Goal: Obtain resource: Obtain resource

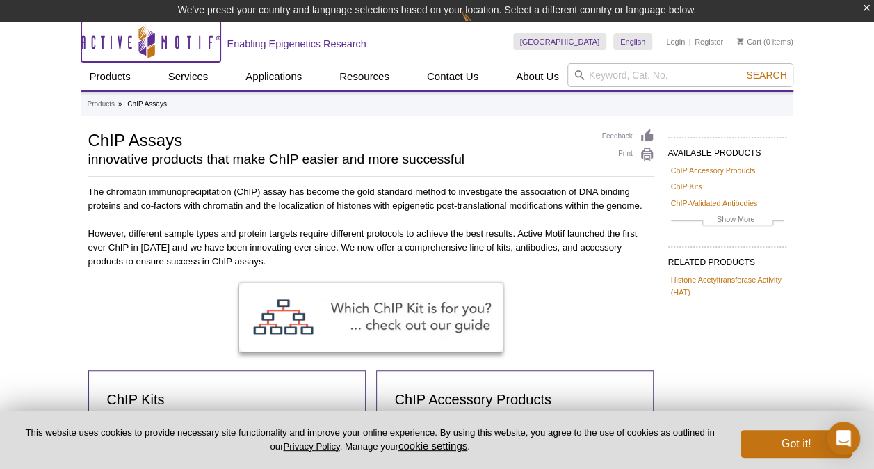
click at [167, 44] on icon "Active Motif Logo" at bounding box center [150, 41] width 139 height 34
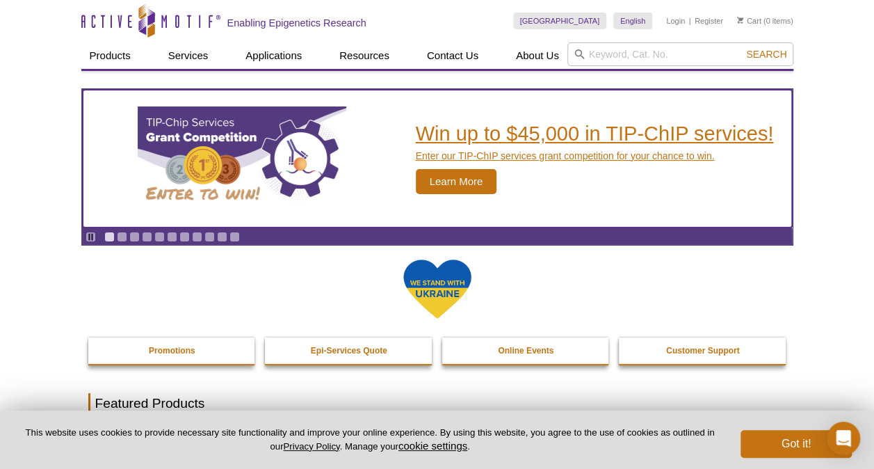
click at [521, 145] on div "Win up to $45,000 in TIP-ChIP services! Enter our TIP-ChIP services grant compe…" at bounding box center [595, 158] width 358 height 70
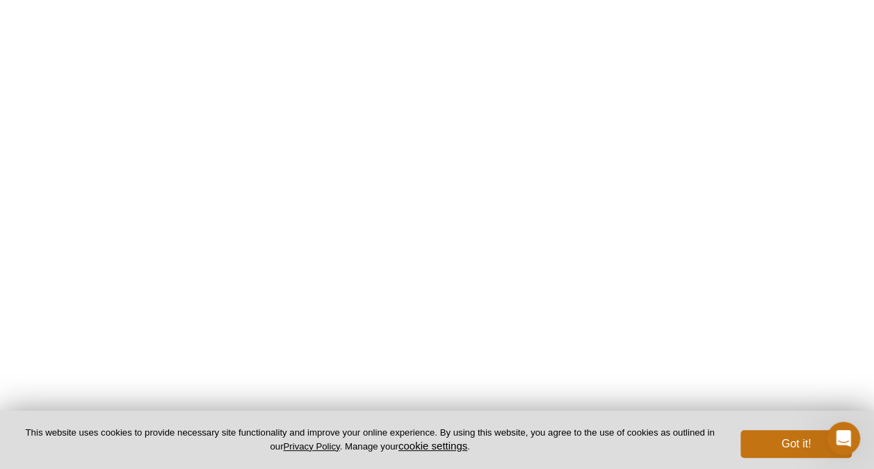
scroll to position [973, 0]
click at [800, 442] on button "Got it!" at bounding box center [796, 444] width 111 height 28
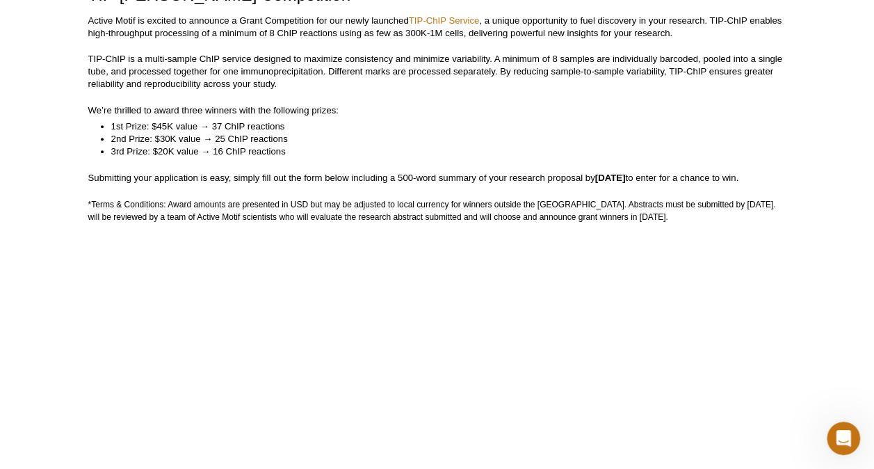
scroll to position [182, 0]
